Goal: Task Accomplishment & Management: Use online tool/utility

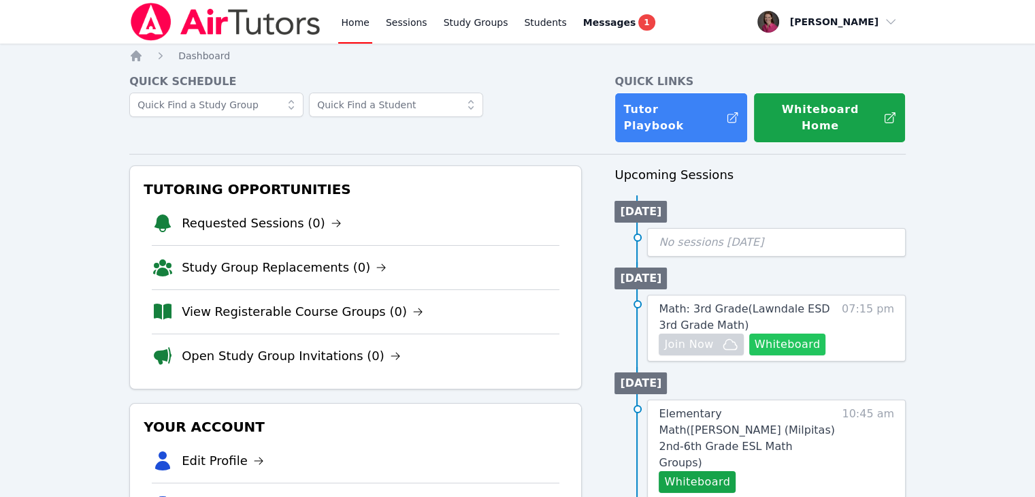
click at [798, 334] on button "Whiteboard" at bounding box center [787, 344] width 77 height 22
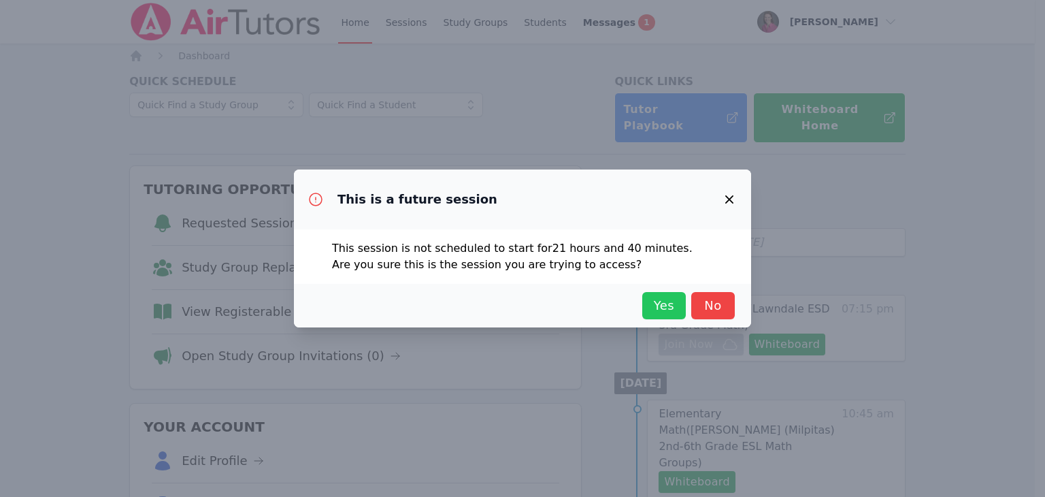
click at [661, 297] on span "Yes" at bounding box center [664, 305] width 30 height 19
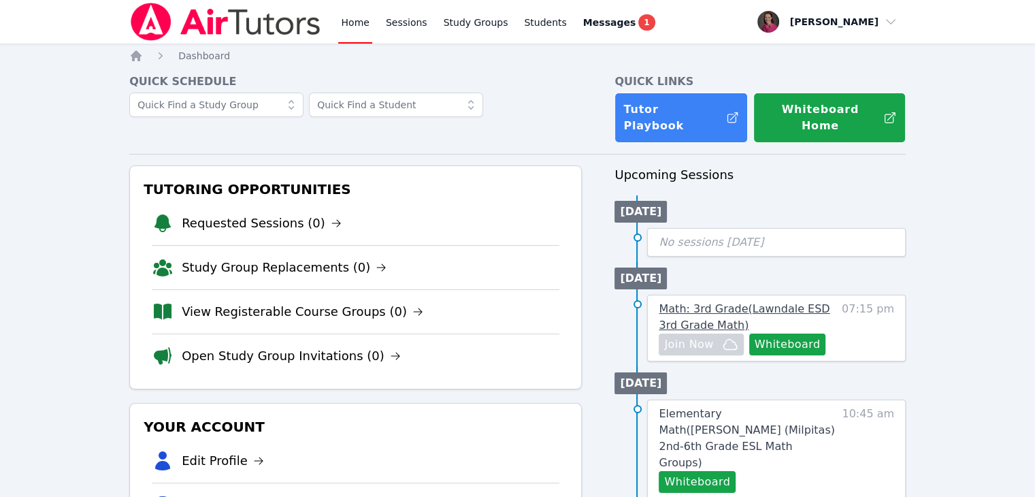
click at [696, 302] on span "Math: 3rd Grade ( Lawndale ESD 3rd Grade Math )" at bounding box center [744, 316] width 171 height 29
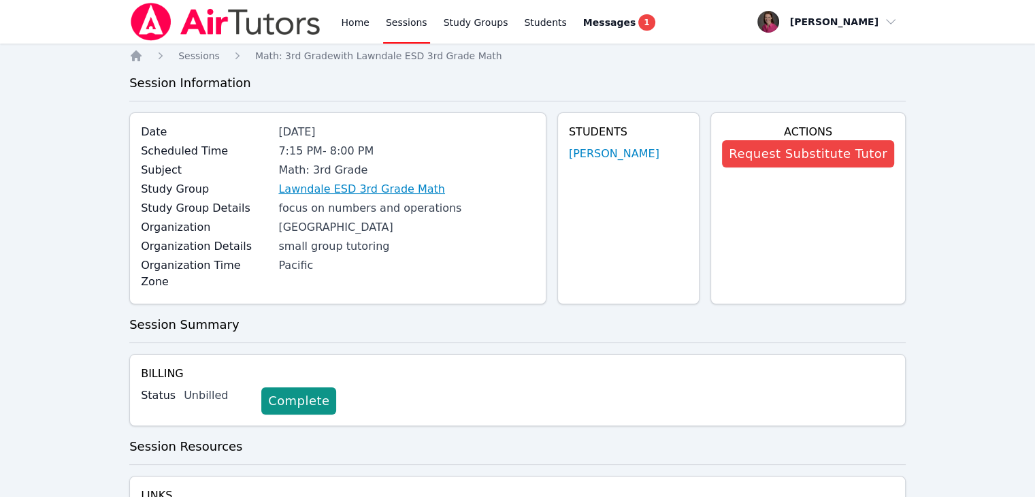
click at [365, 191] on link "Lawndale ESD 3rd Grade Math" at bounding box center [361, 189] width 167 height 16
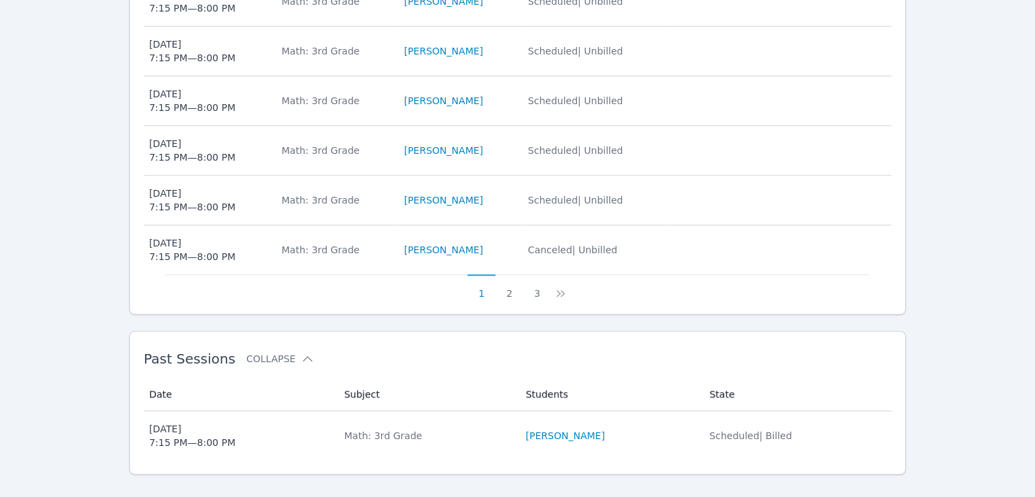
scroll to position [729, 0]
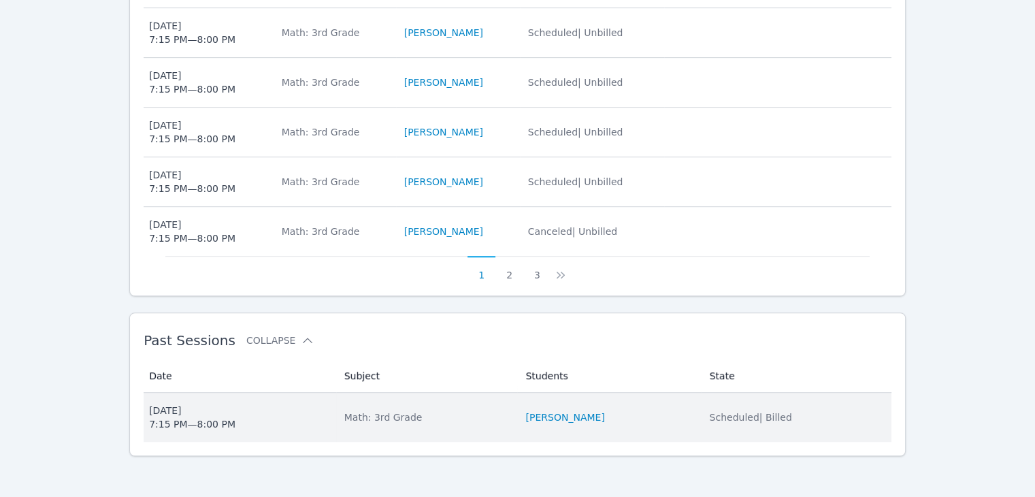
click at [477, 398] on td "Subject Math: 3rd Grade" at bounding box center [427, 417] width 182 height 49
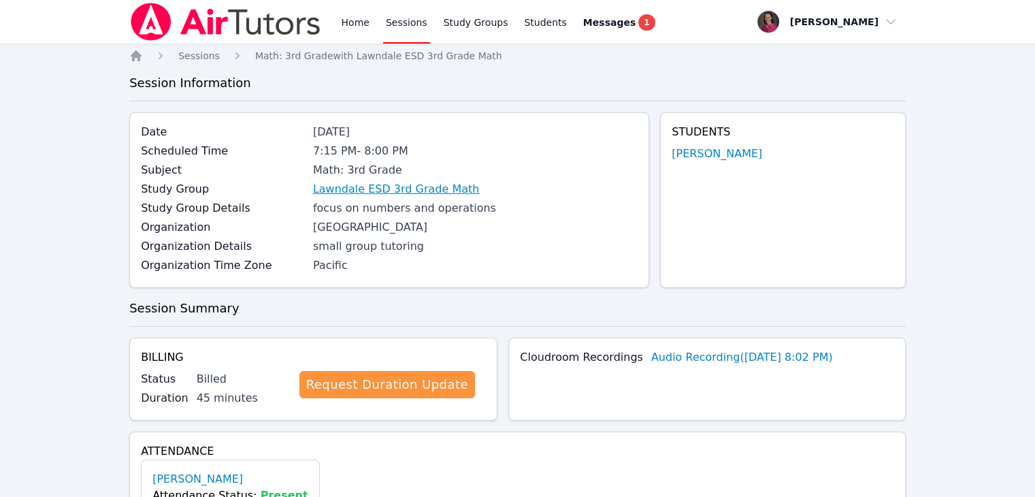
click at [425, 190] on link "Lawndale ESD 3rd Grade Math" at bounding box center [396, 189] width 167 height 16
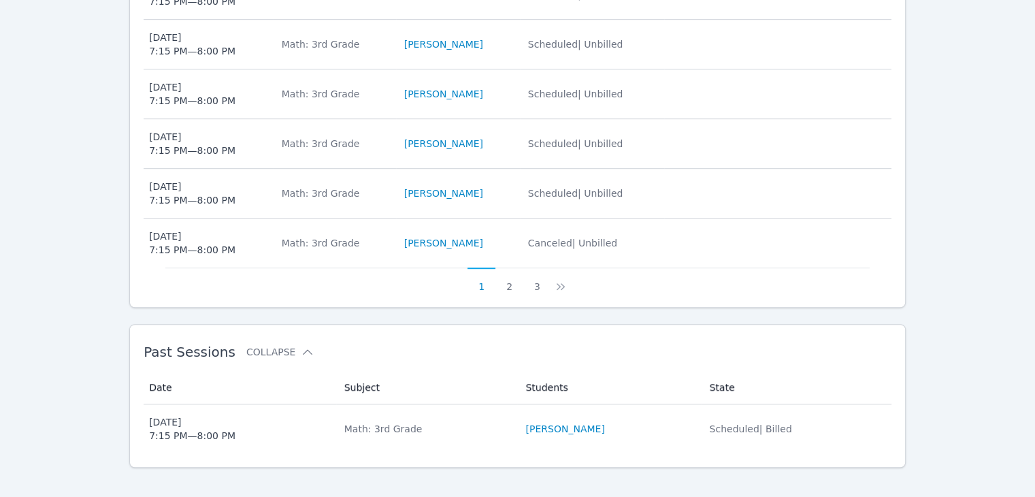
scroll to position [729, 0]
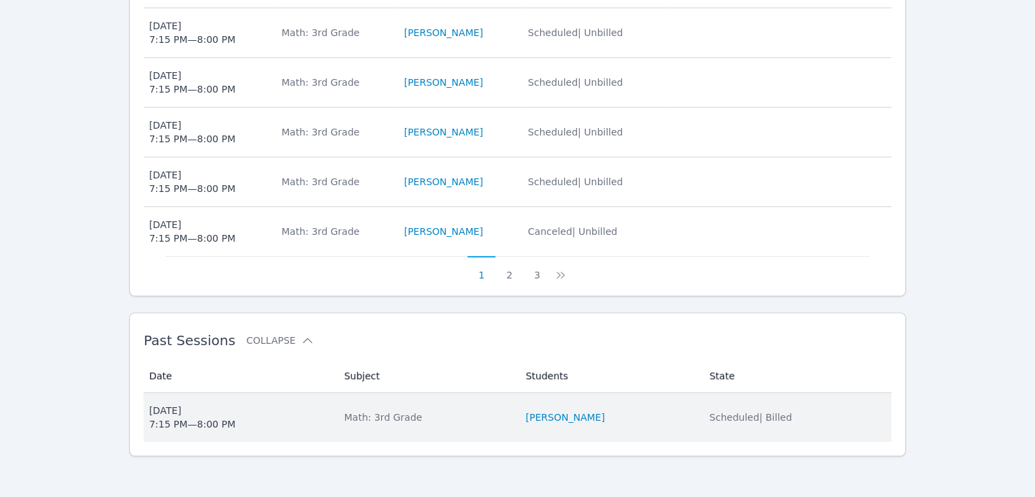
click at [497, 414] on div "Math: 3rd Grade" at bounding box center [426, 417] width 165 height 14
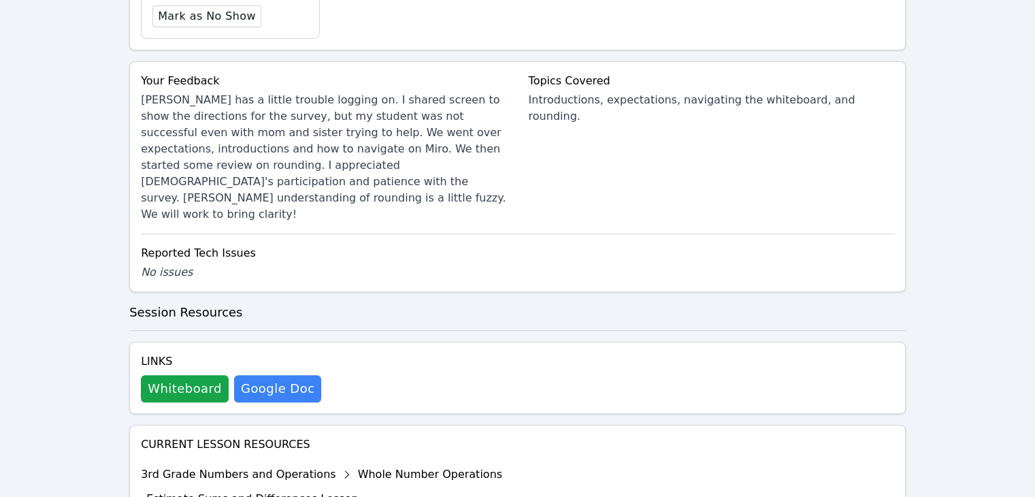
scroll to position [517, 0]
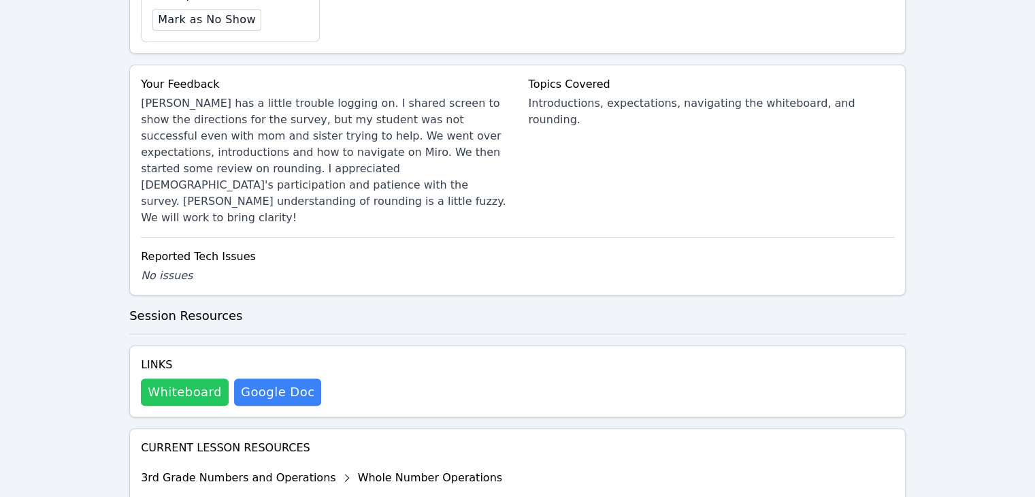
click at [186, 378] on button "Whiteboard" at bounding box center [185, 391] width 88 height 27
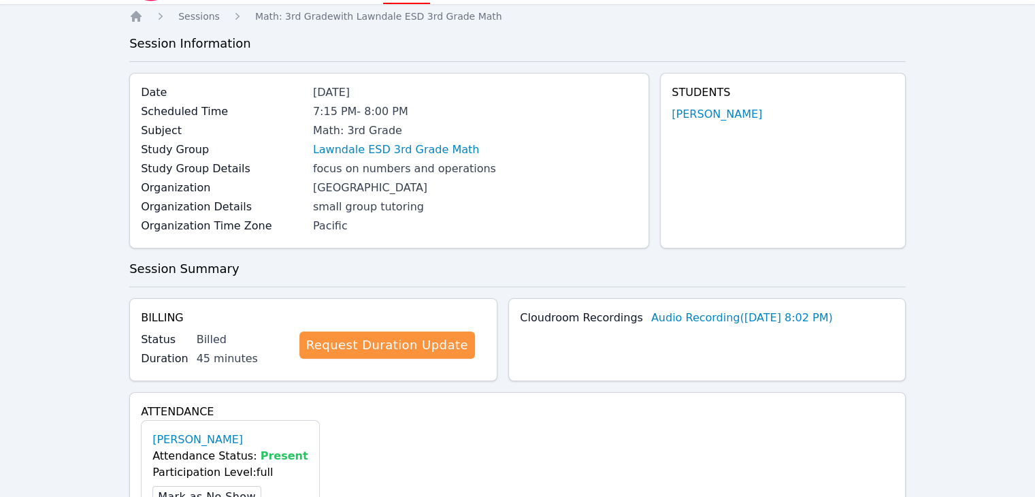
scroll to position [0, 0]
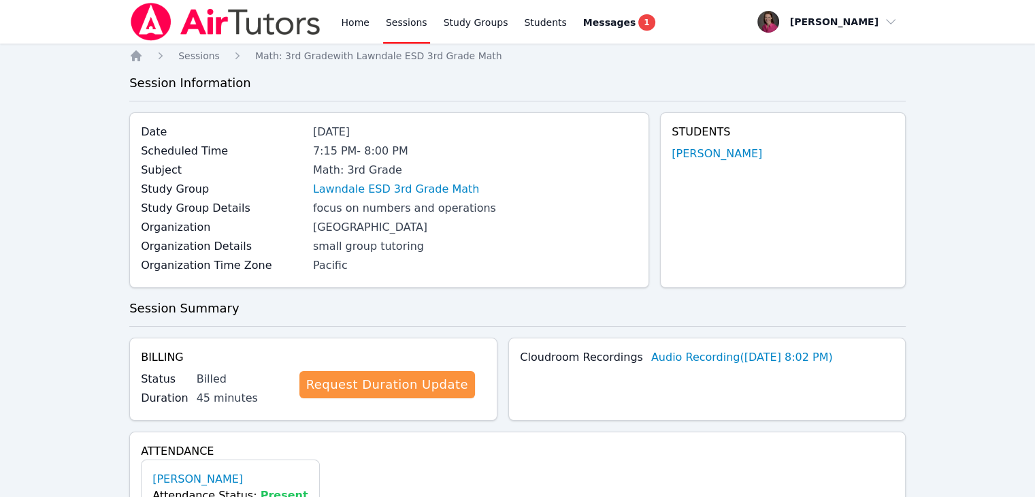
click at [399, 25] on link "Sessions" at bounding box center [406, 22] width 47 height 44
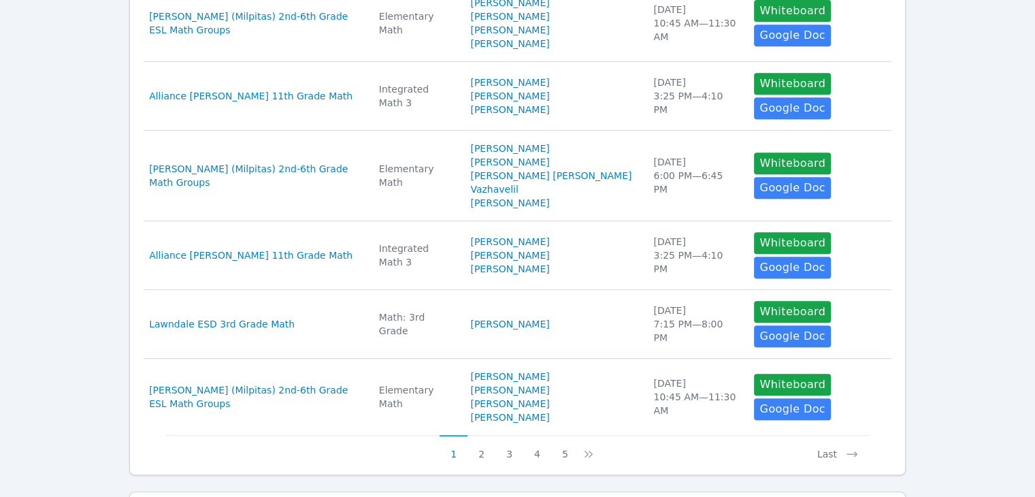
scroll to position [651, 0]
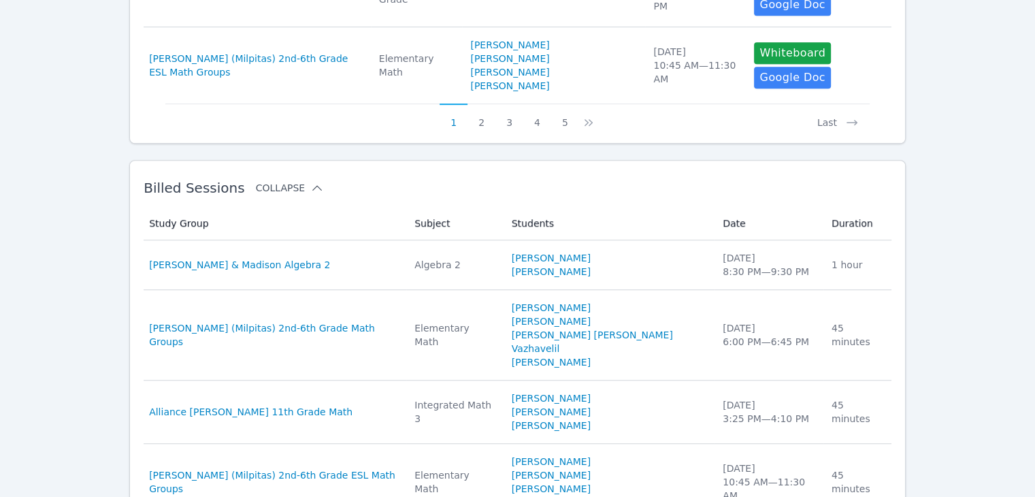
scroll to position [996, 0]
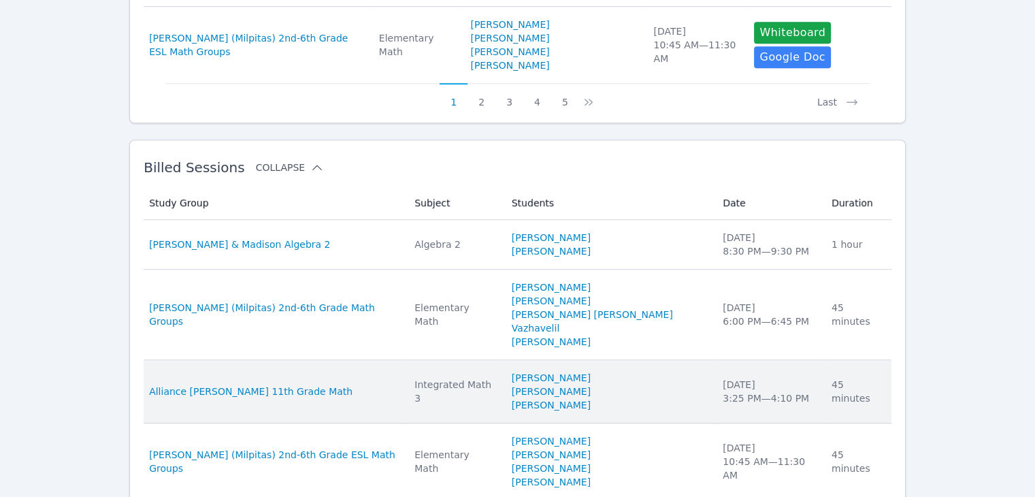
click at [378, 360] on td "Study Group Alliance [PERSON_NAME] 11th Grade Math" at bounding box center [275, 391] width 263 height 63
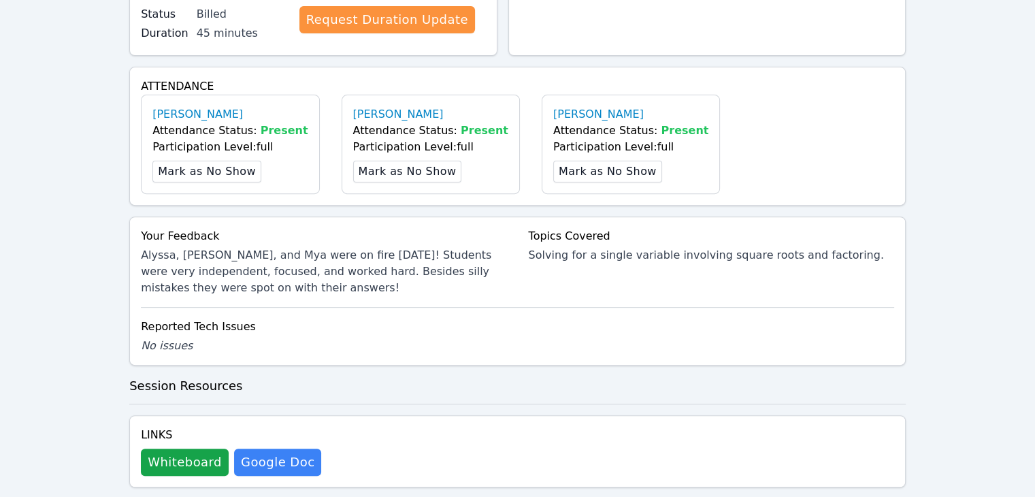
scroll to position [473, 0]
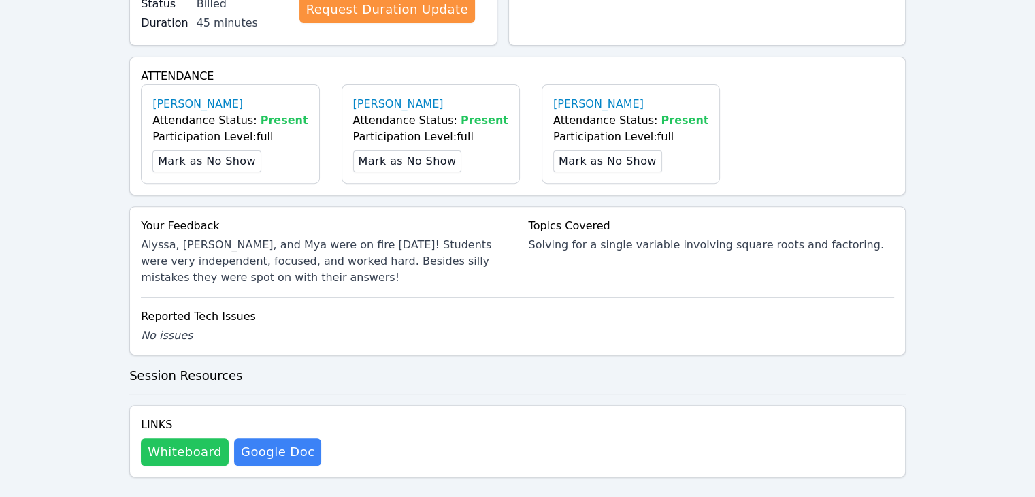
click at [178, 438] on button "Whiteboard" at bounding box center [185, 451] width 88 height 27
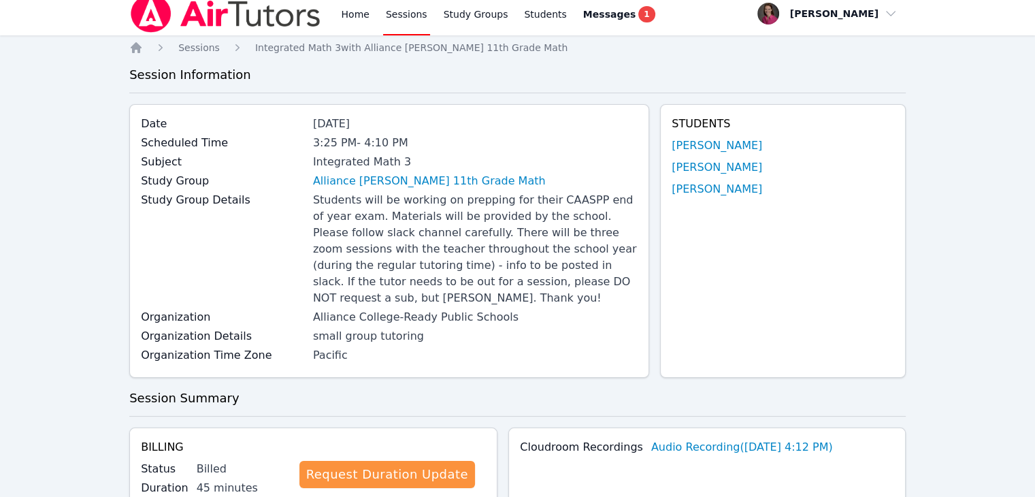
scroll to position [0, 0]
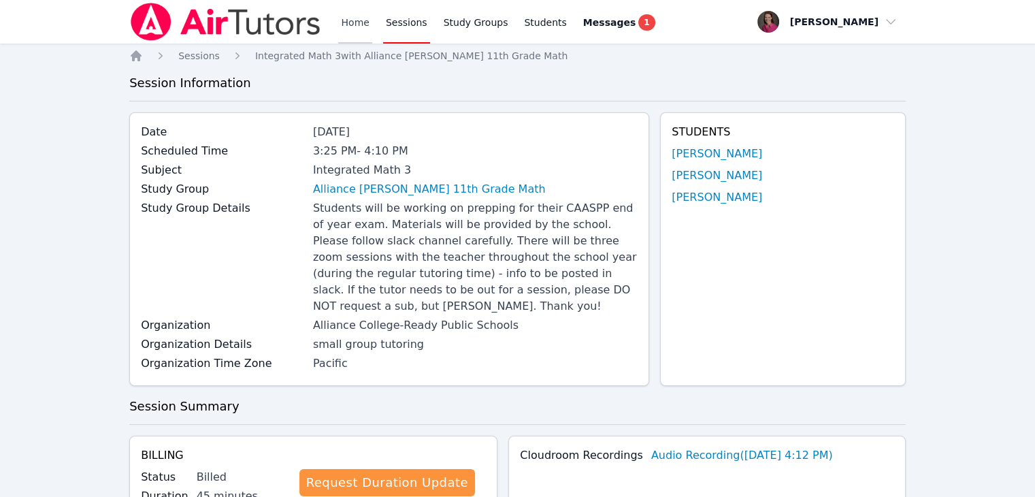
click at [350, 29] on link "Home" at bounding box center [354, 22] width 33 height 44
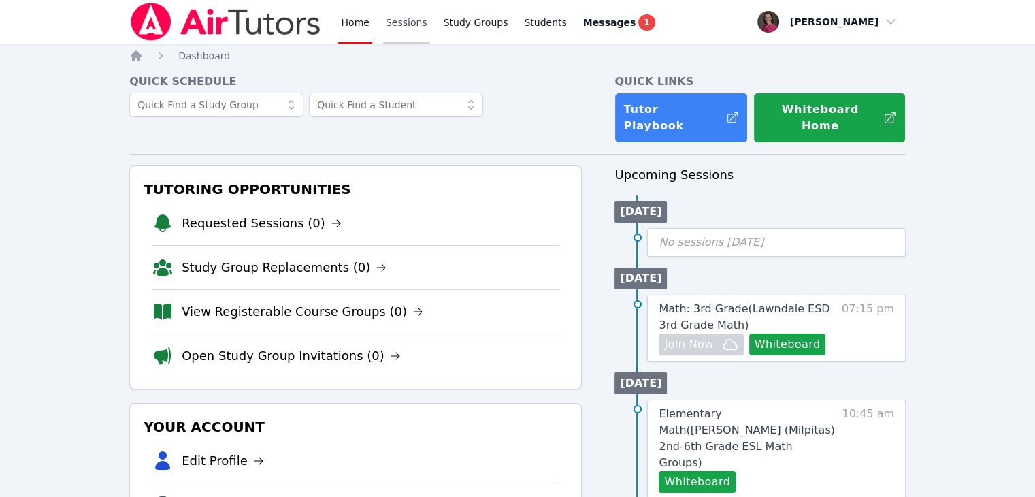
click at [402, 16] on link "Sessions" at bounding box center [406, 22] width 47 height 44
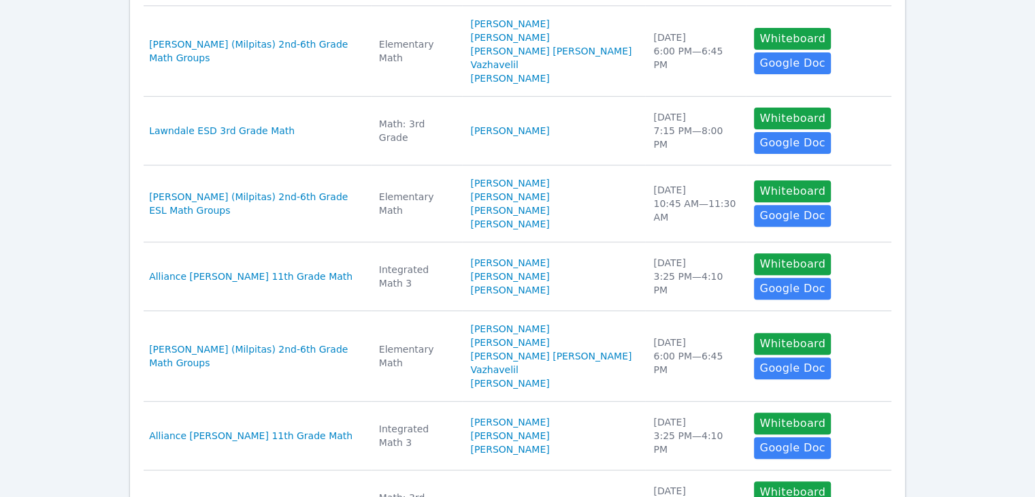
scroll to position [651, 0]
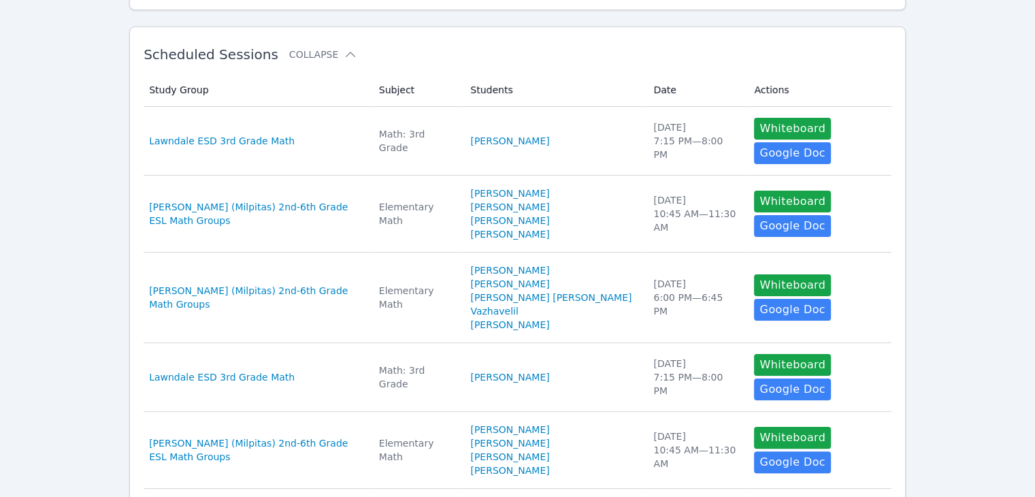
scroll to position [0, 0]
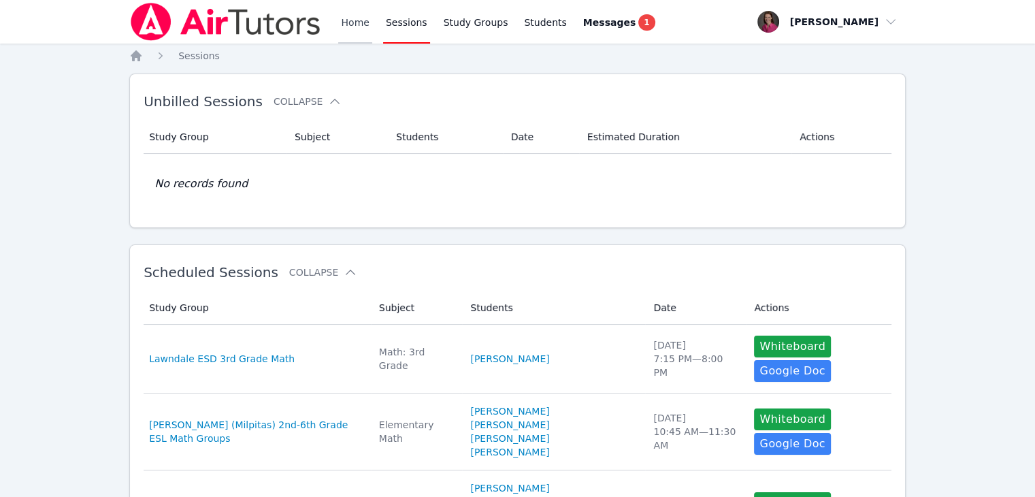
click at [355, 20] on link "Home" at bounding box center [354, 22] width 33 height 44
